Goal: Complete application form

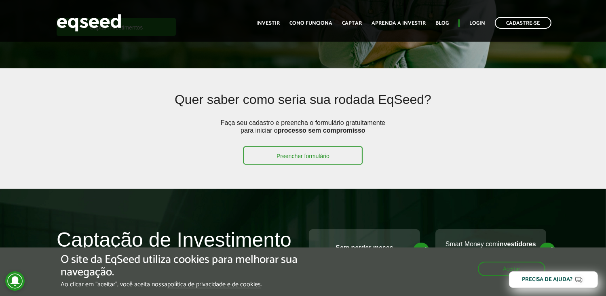
scroll to position [162, 0]
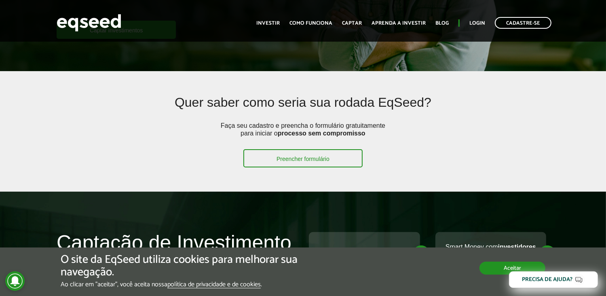
click at [496, 268] on button "Aceitar" at bounding box center [513, 268] width 66 height 13
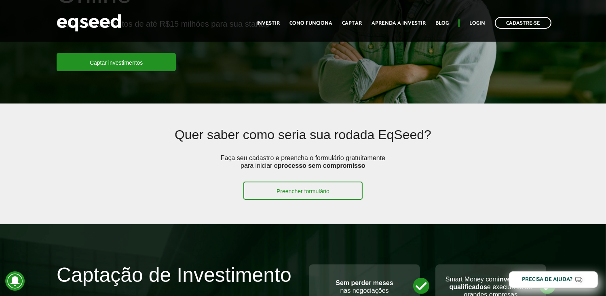
scroll to position [121, 0]
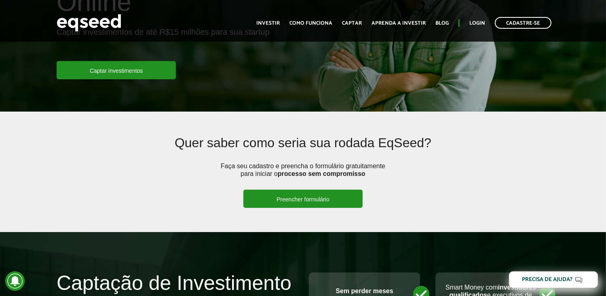
click at [301, 199] on link "Preencher formulário" at bounding box center [302, 199] width 119 height 18
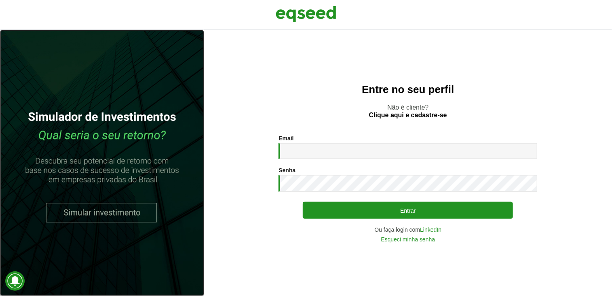
click at [112, 213] on link at bounding box center [102, 163] width 204 height 266
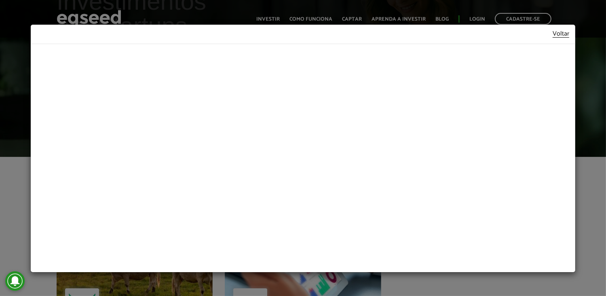
scroll to position [121, 0]
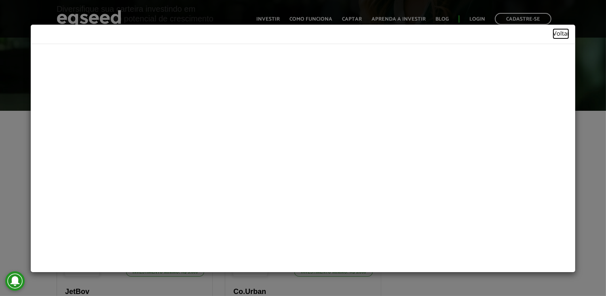
click at [568, 34] on link "Voltar" at bounding box center [561, 34] width 17 height 7
